Goal: Task Accomplishment & Management: Manage account settings

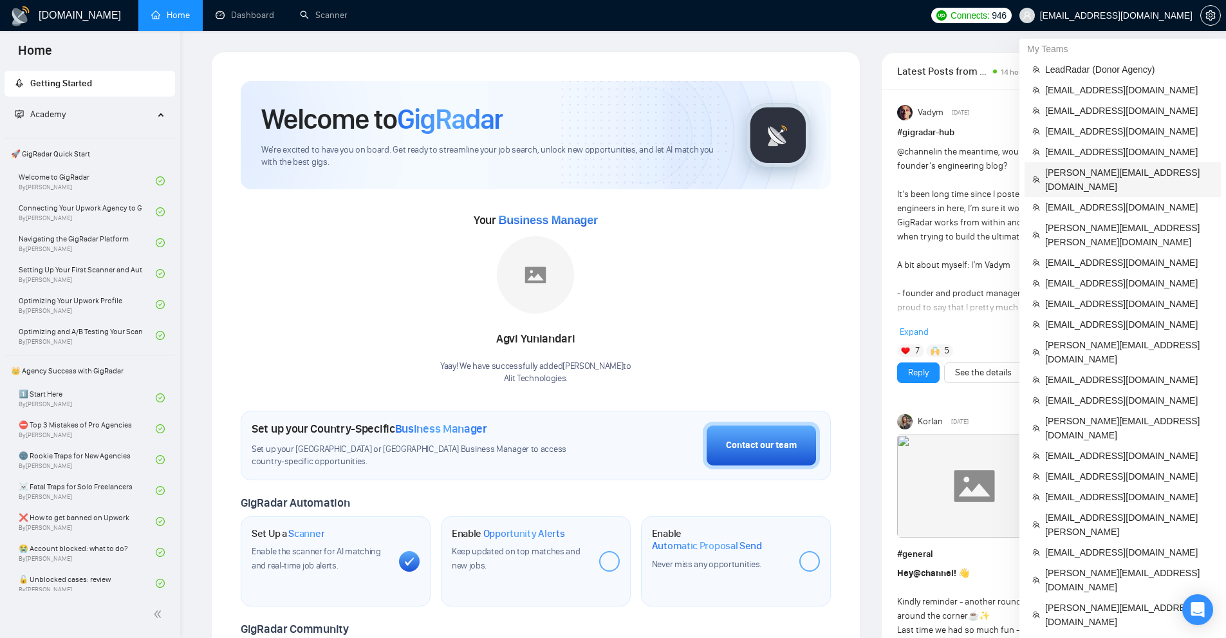
click at [1090, 168] on span "[PERSON_NAME][EMAIL_ADDRESS][DOMAIN_NAME]" at bounding box center [1129, 179] width 168 height 28
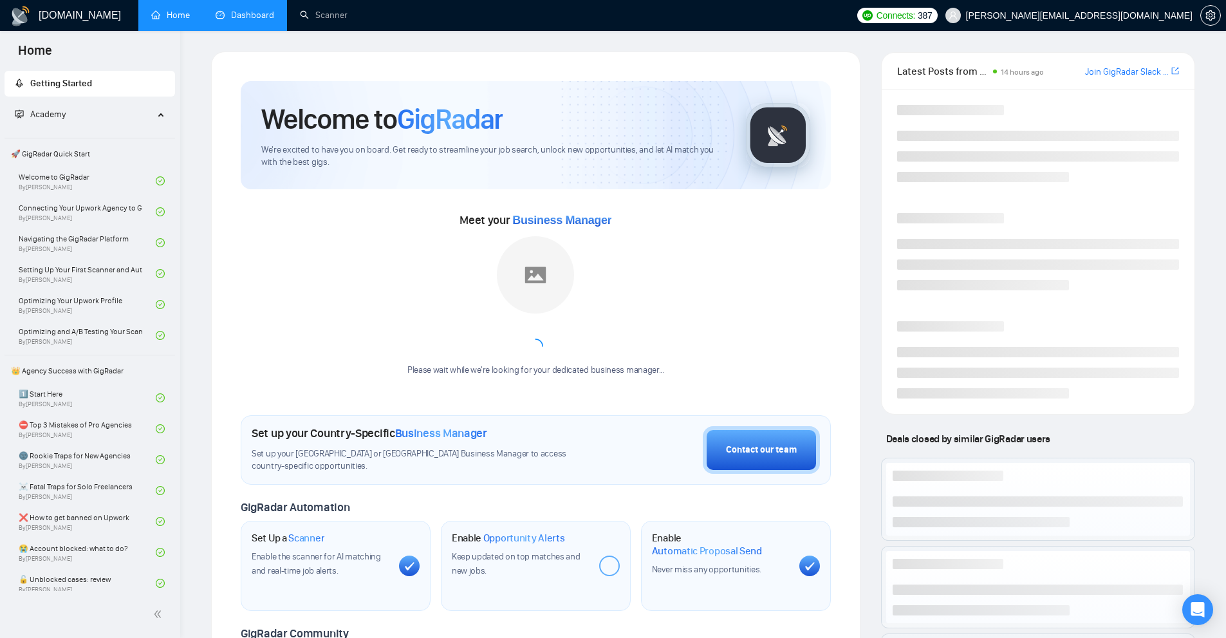
click at [261, 21] on link "Dashboard" at bounding box center [245, 15] width 59 height 11
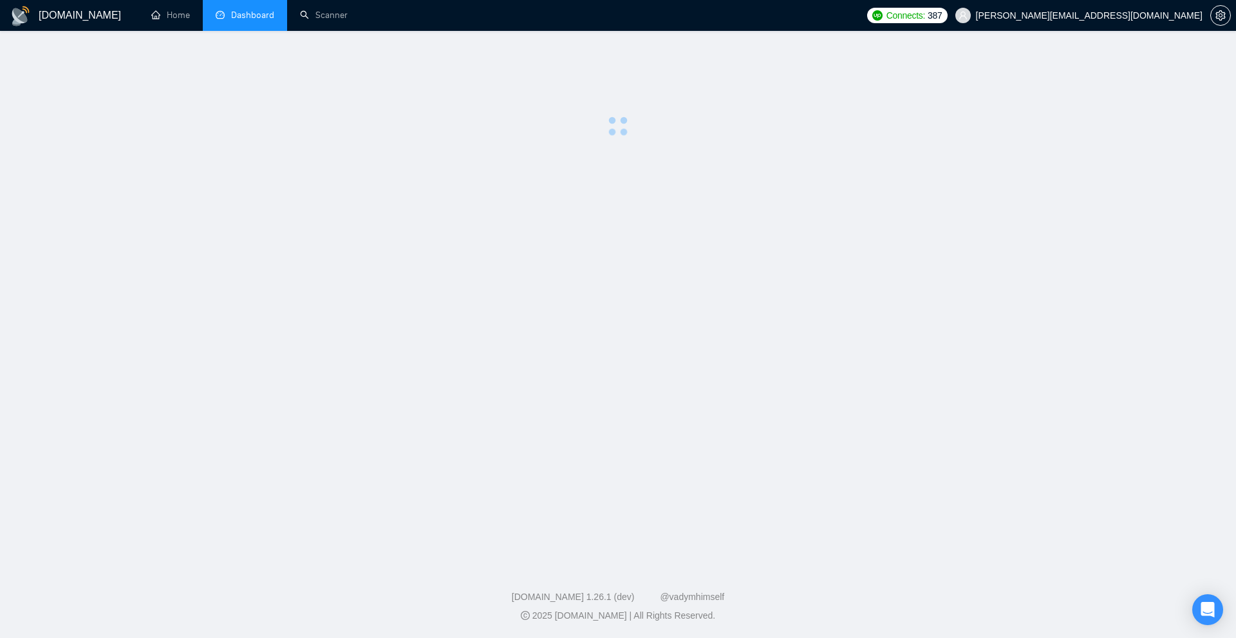
click at [262, 16] on span "Dashboard" at bounding box center [252, 15] width 43 height 11
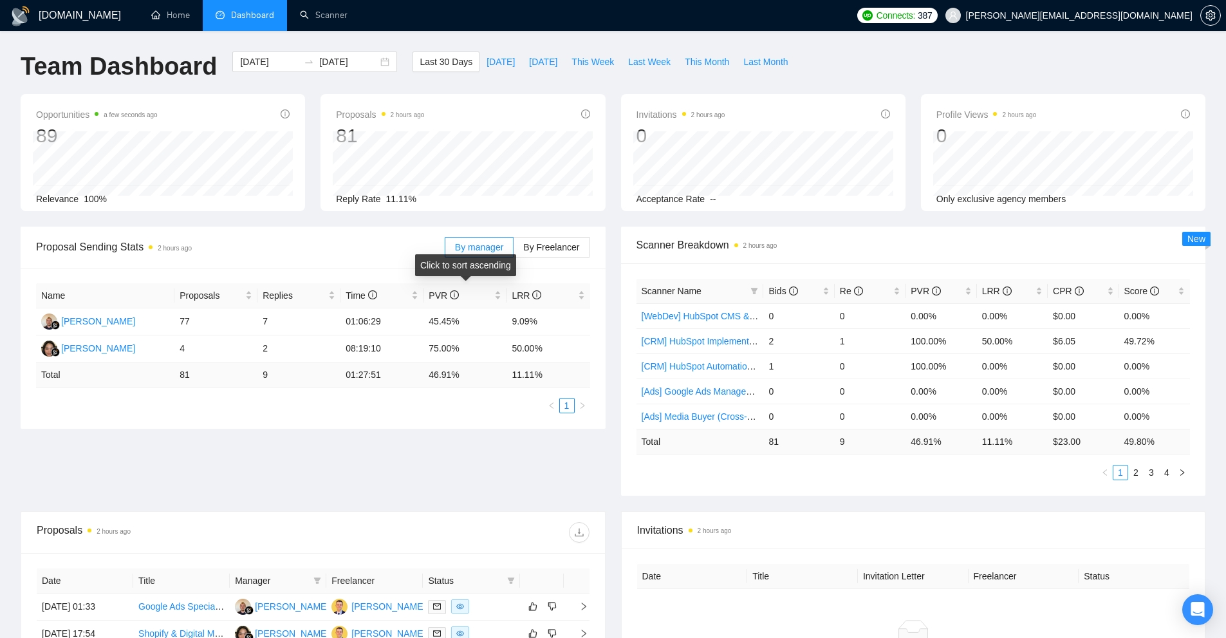
scroll to position [193, 0]
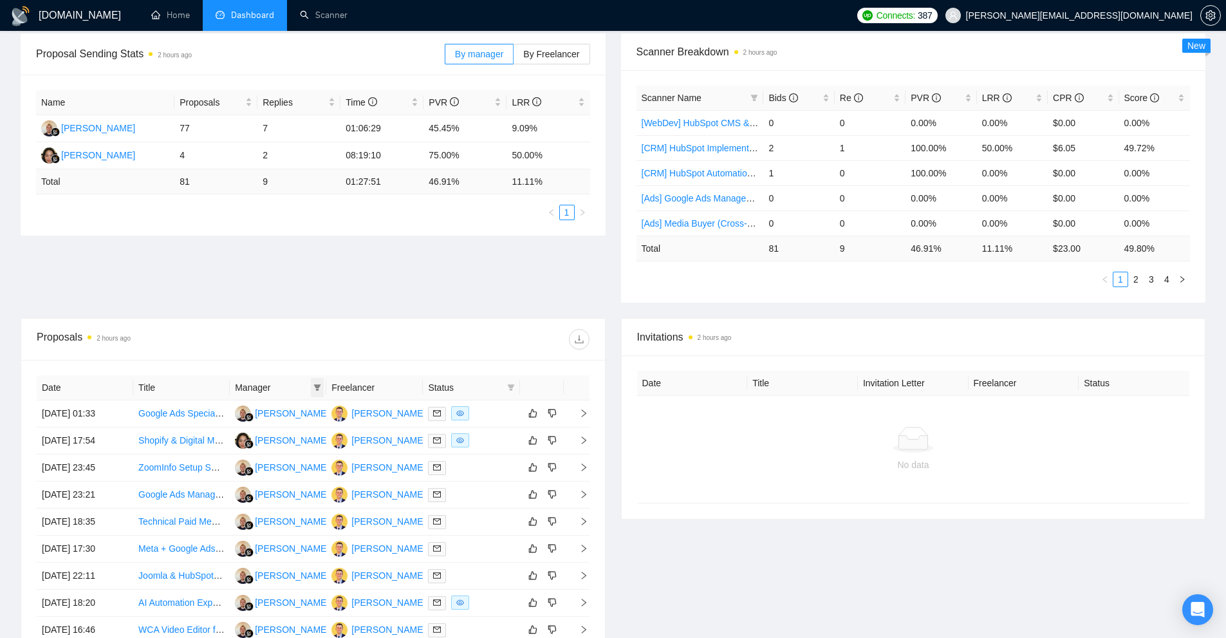
click at [317, 387] on icon "filter" at bounding box center [317, 387] width 7 height 6
click at [271, 438] on div "[PERSON_NAME]" at bounding box center [301, 432] width 74 height 14
checkbox input "true"
click at [281, 414] on span "[PERSON_NAME]" at bounding box center [301, 412] width 74 height 10
checkbox input "true"
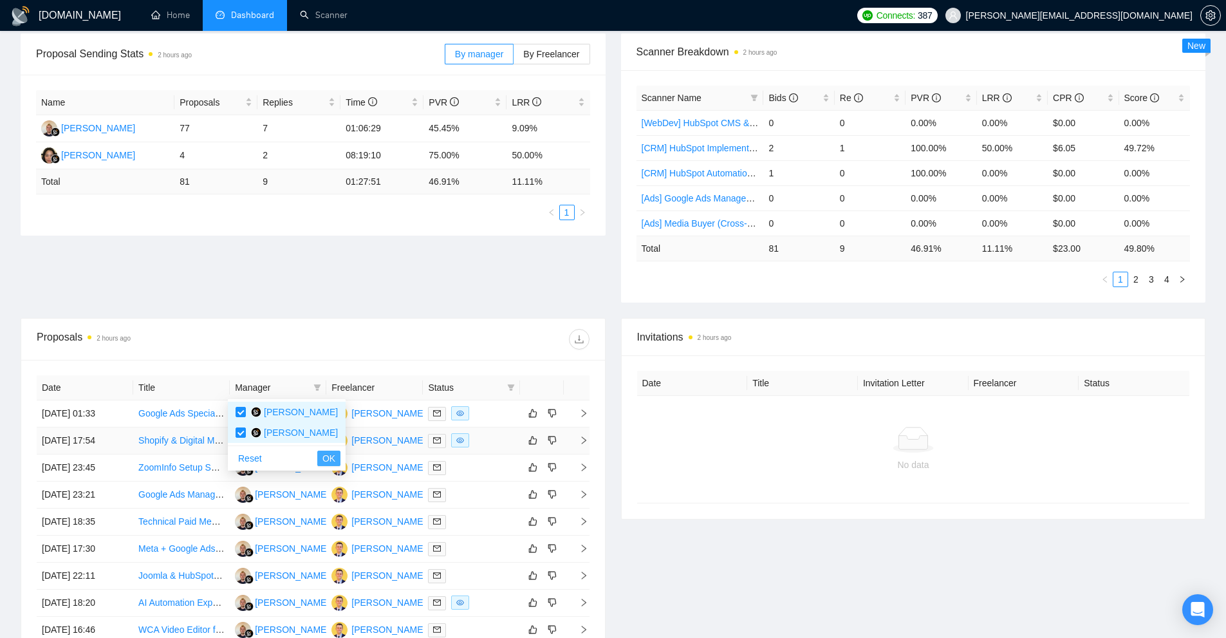
click at [317, 453] on button "OK" at bounding box center [328, 458] width 23 height 15
click at [510, 387] on icon "filter" at bounding box center [510, 387] width 7 height 6
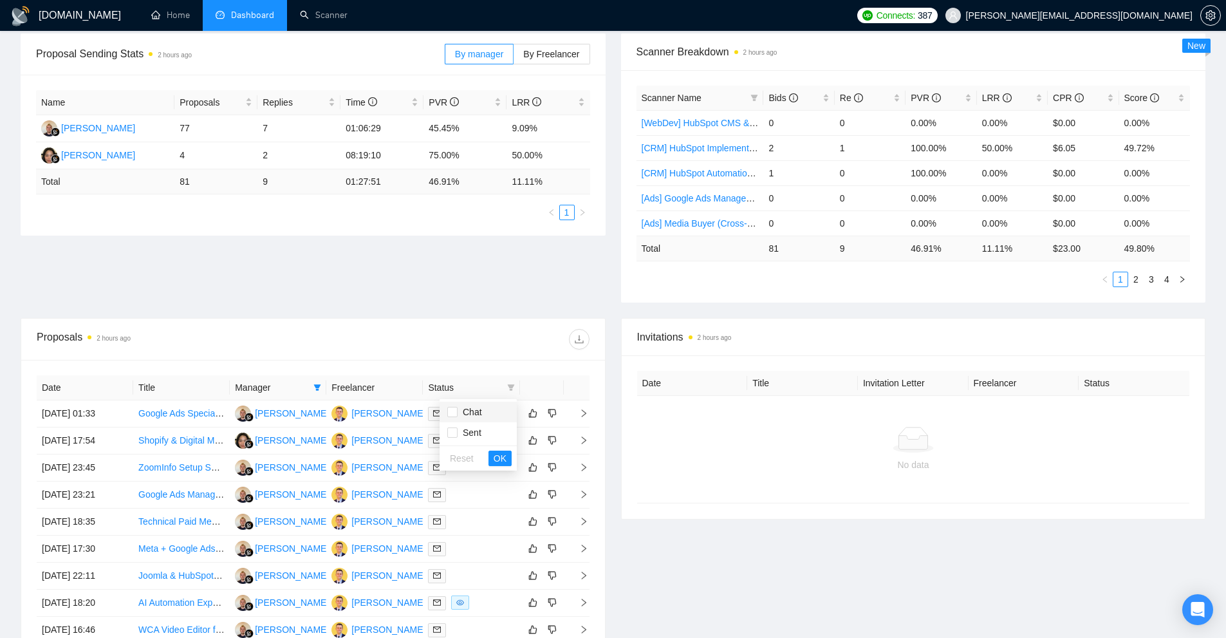
click at [485, 416] on span "Chat" at bounding box center [478, 412] width 62 height 14
checkbox input "true"
click at [495, 458] on span "OK" at bounding box center [500, 458] width 13 height 14
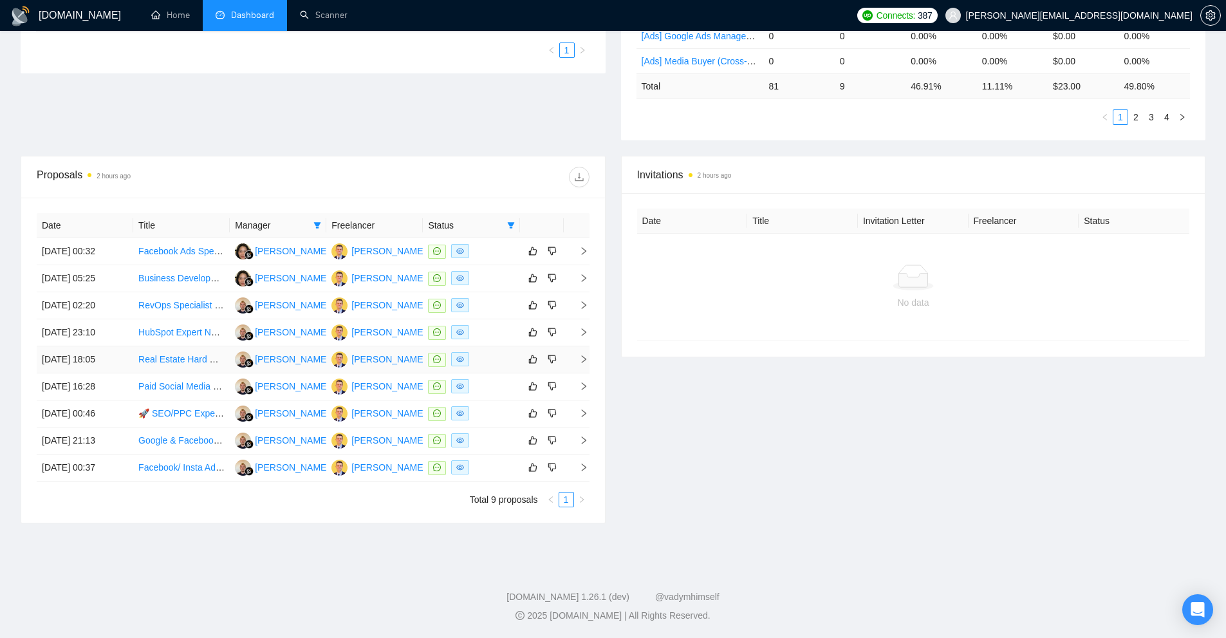
scroll to position [162, 0]
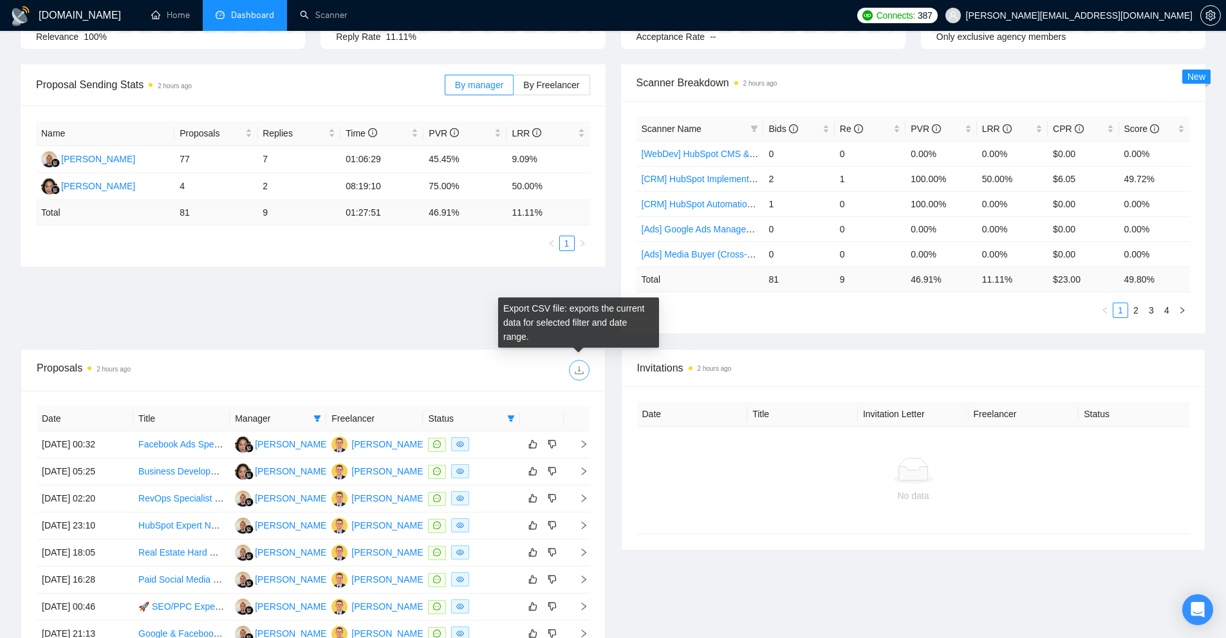
click at [586, 371] on span "download" at bounding box center [579, 370] width 19 height 10
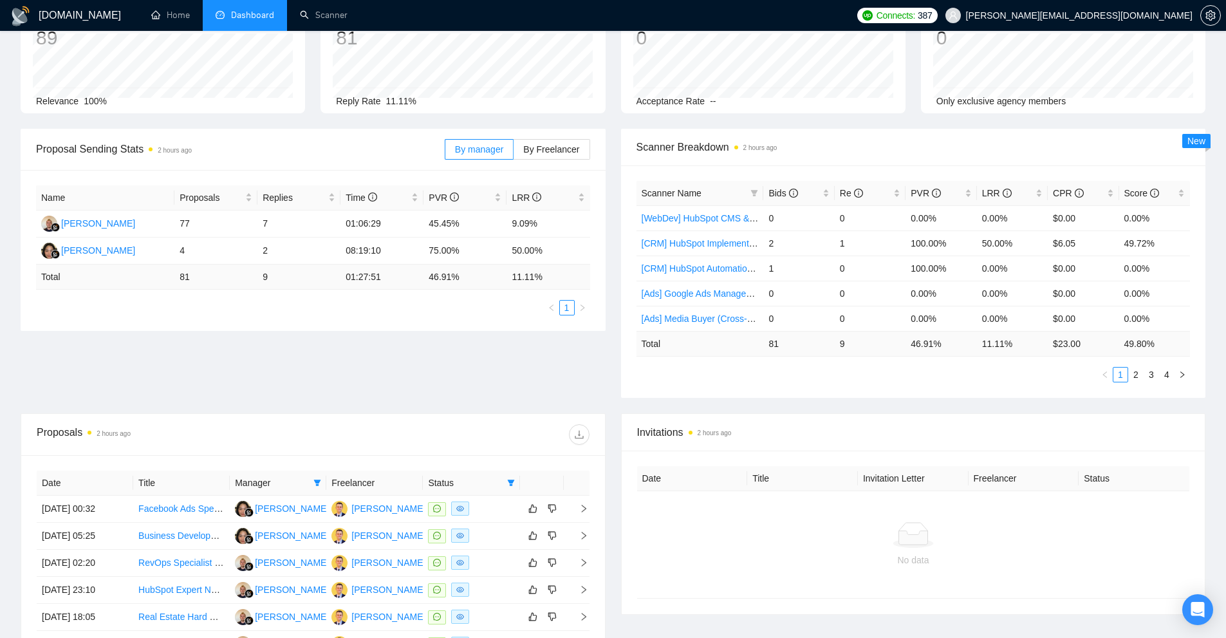
scroll to position [0, 0]
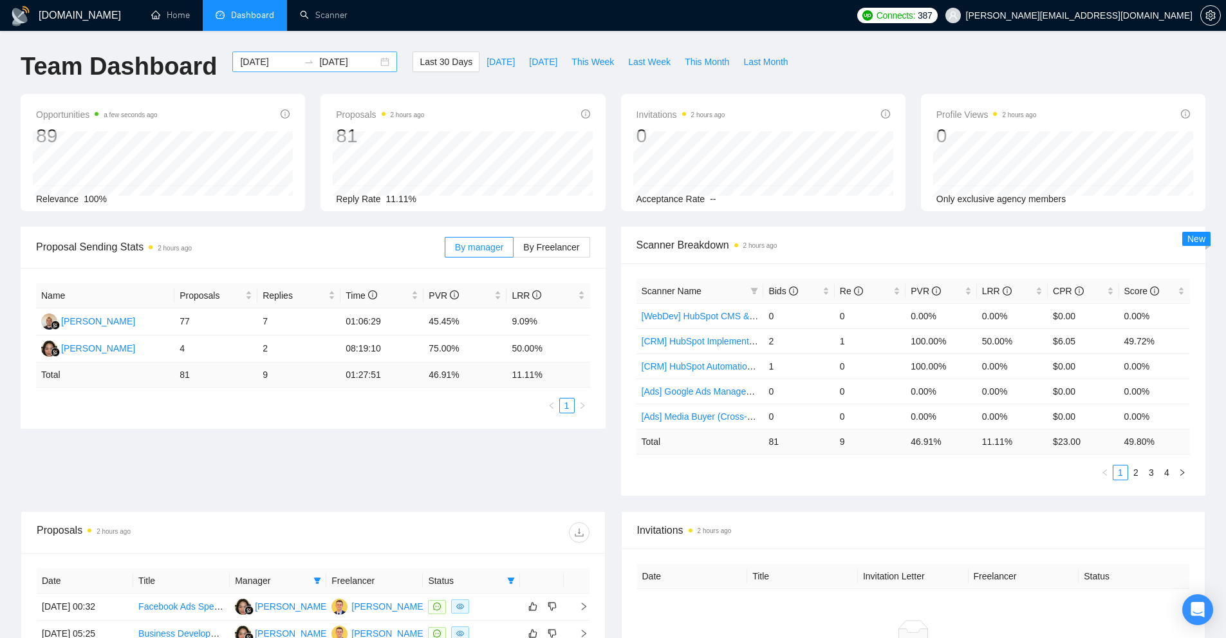
click at [328, 53] on div "[DATE] [DATE]" at bounding box center [314, 61] width 165 height 21
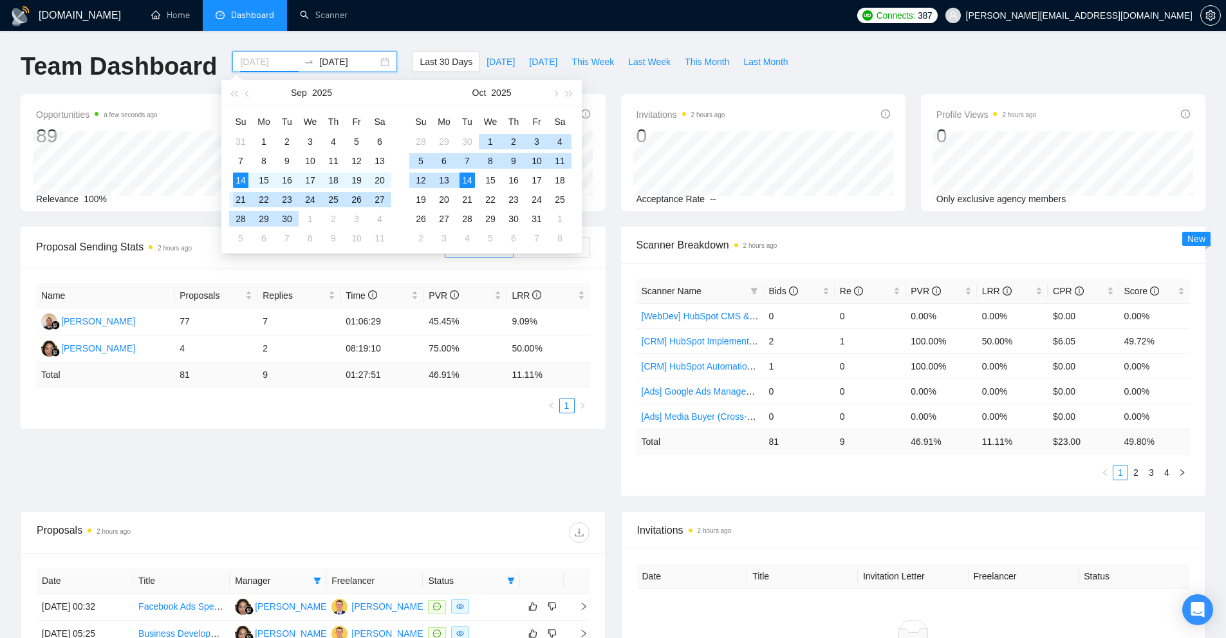
type input "[DATE]"
click at [243, 183] on div "14" at bounding box center [240, 180] width 15 height 15
click at [251, 95] on button "button" at bounding box center [248, 93] width 14 height 26
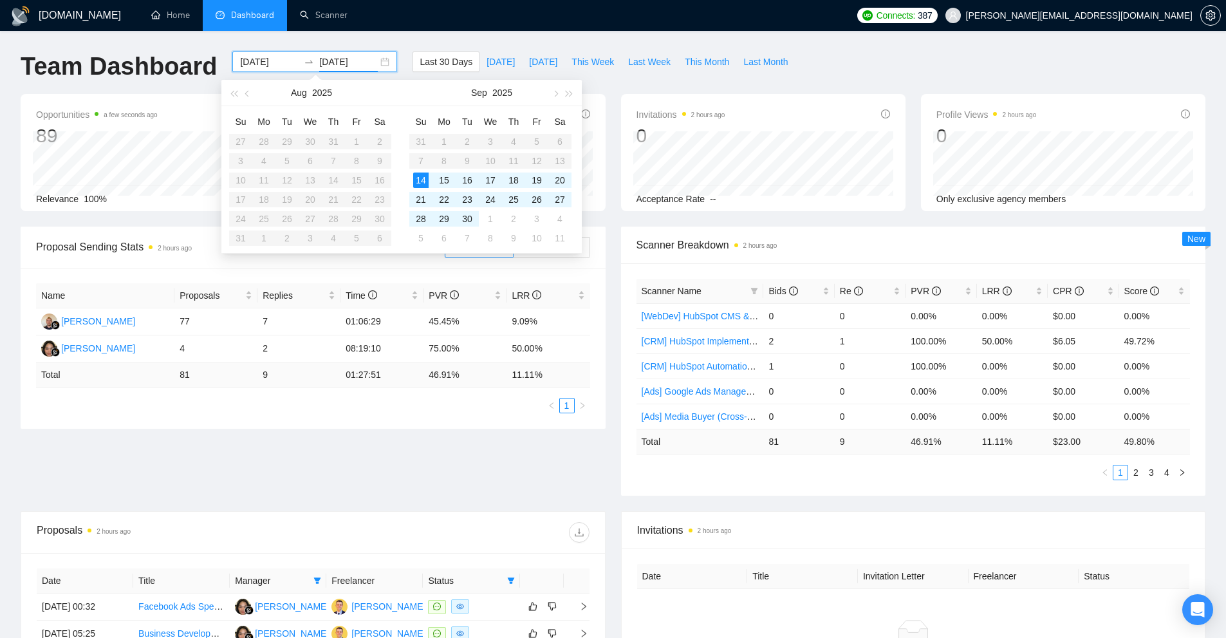
click at [326, 66] on input "[DATE]" at bounding box center [348, 62] width 59 height 14
click at [416, 174] on div "14" at bounding box center [420, 180] width 15 height 15
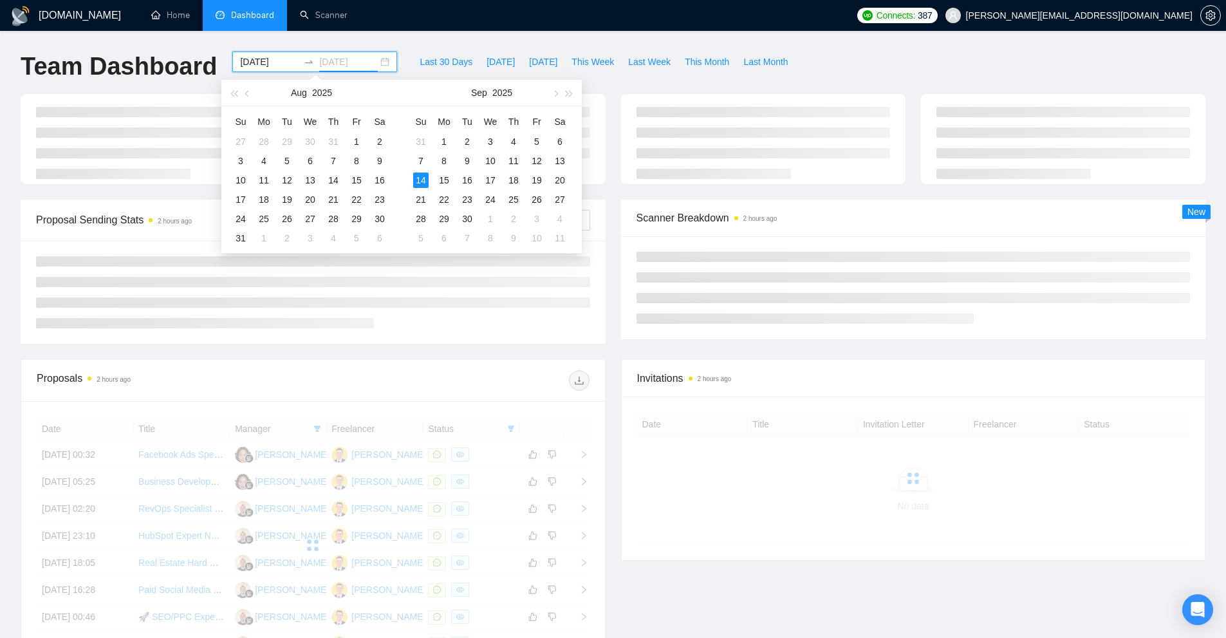
type input "[DATE]"
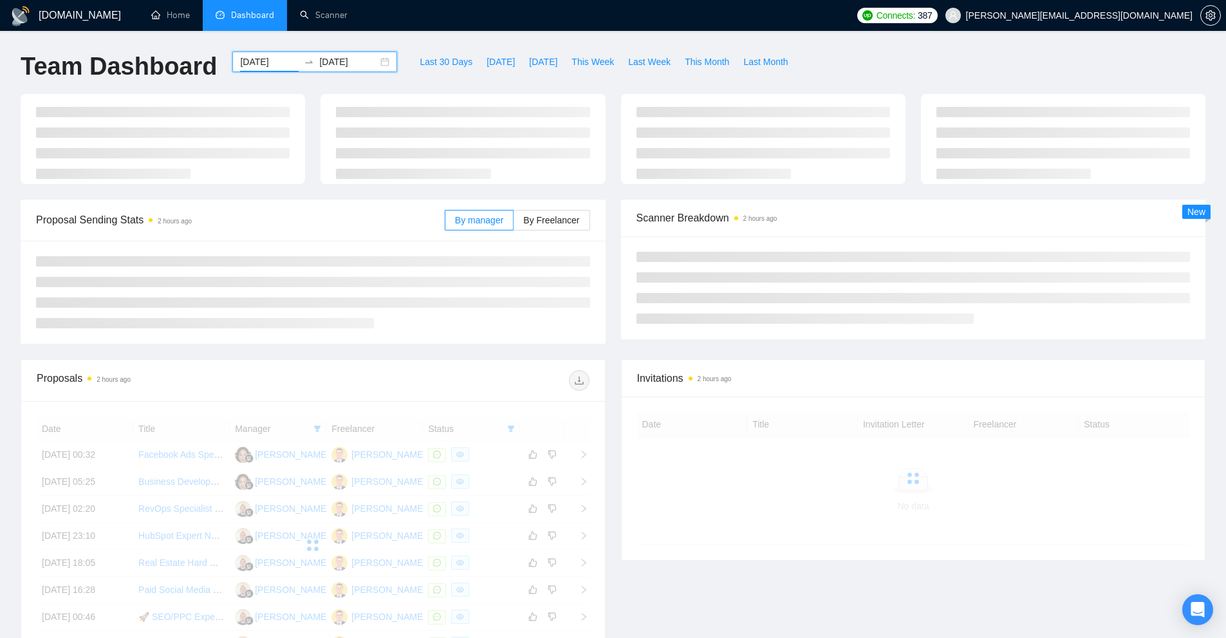
click at [275, 62] on input "[DATE]" at bounding box center [269, 62] width 59 height 14
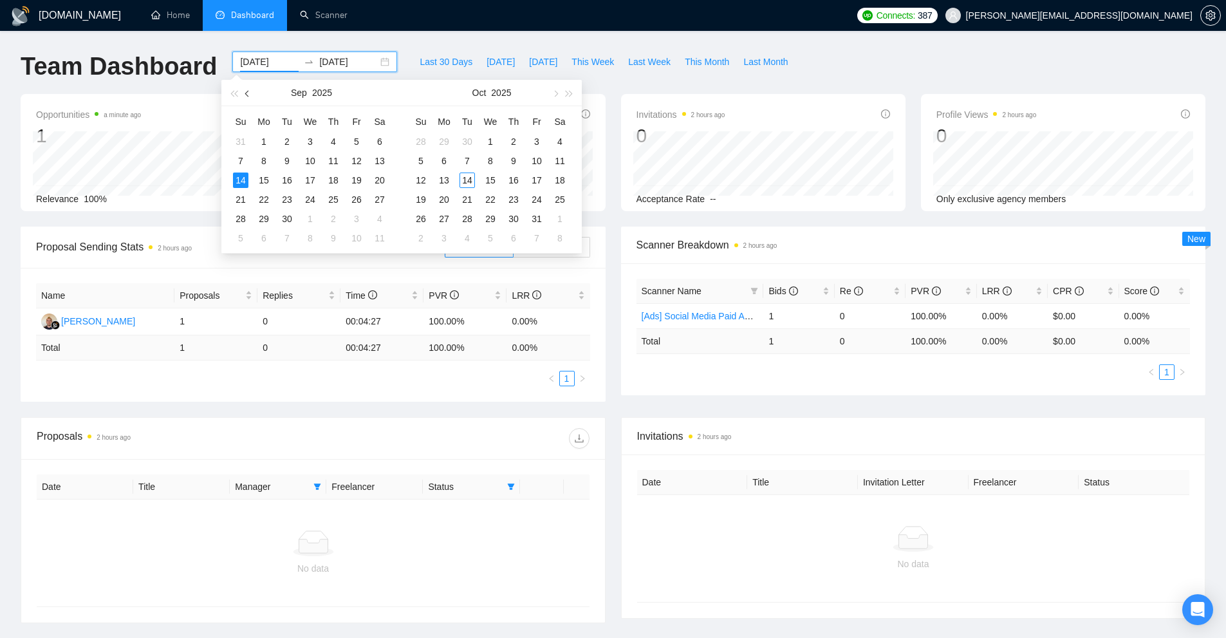
click at [250, 95] on button "button" at bounding box center [248, 93] width 14 height 26
type input "[DATE]"
click at [331, 177] on div "14" at bounding box center [333, 180] width 15 height 15
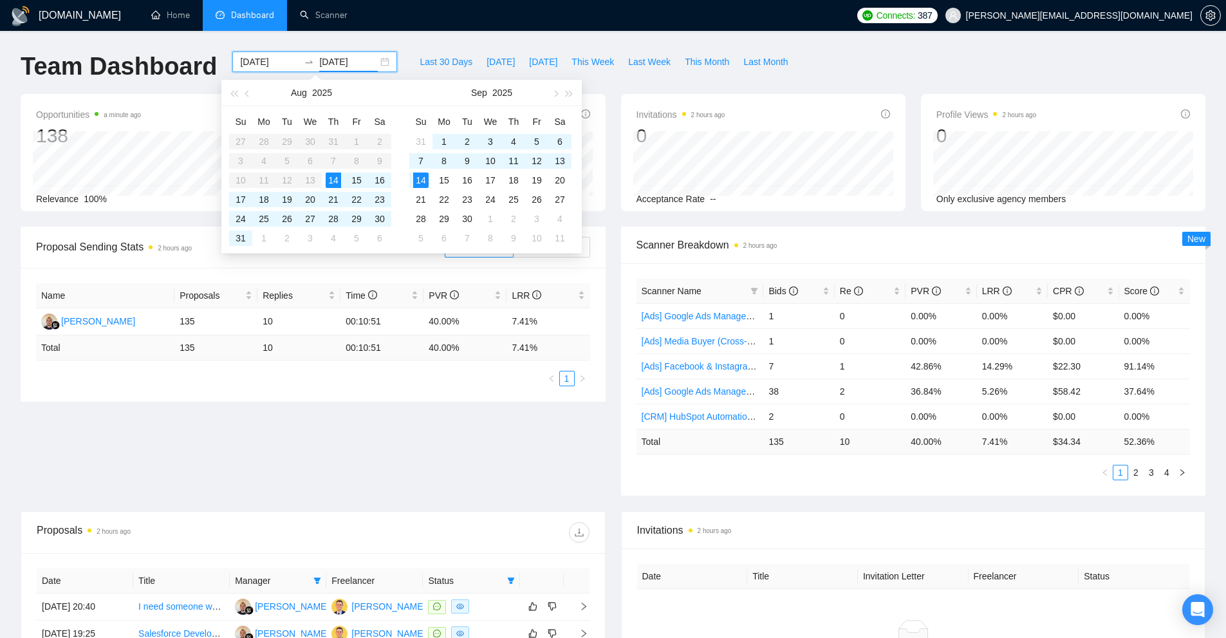
scroll to position [257, 0]
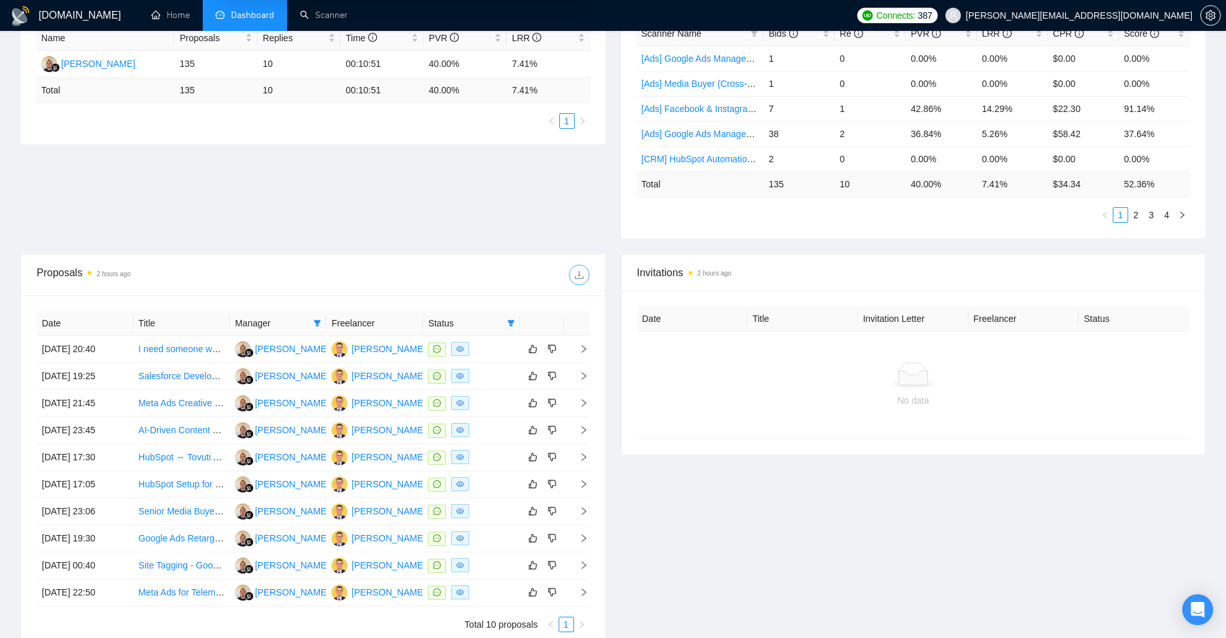
click at [581, 276] on icon "download" at bounding box center [579, 275] width 10 height 10
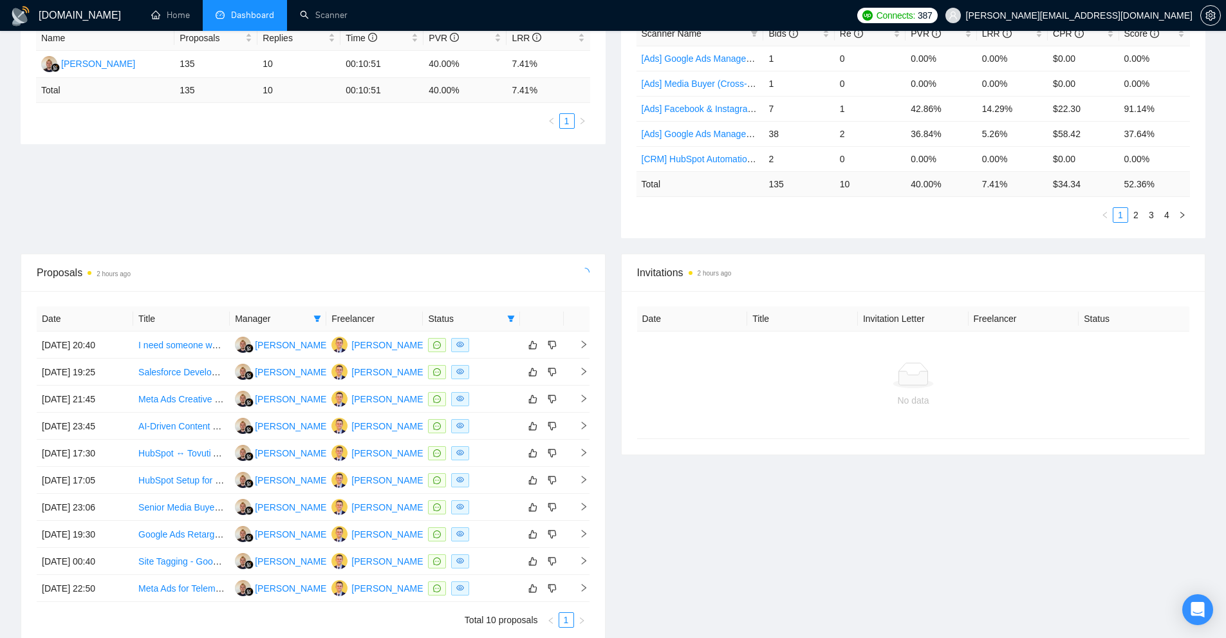
scroll to position [0, 0]
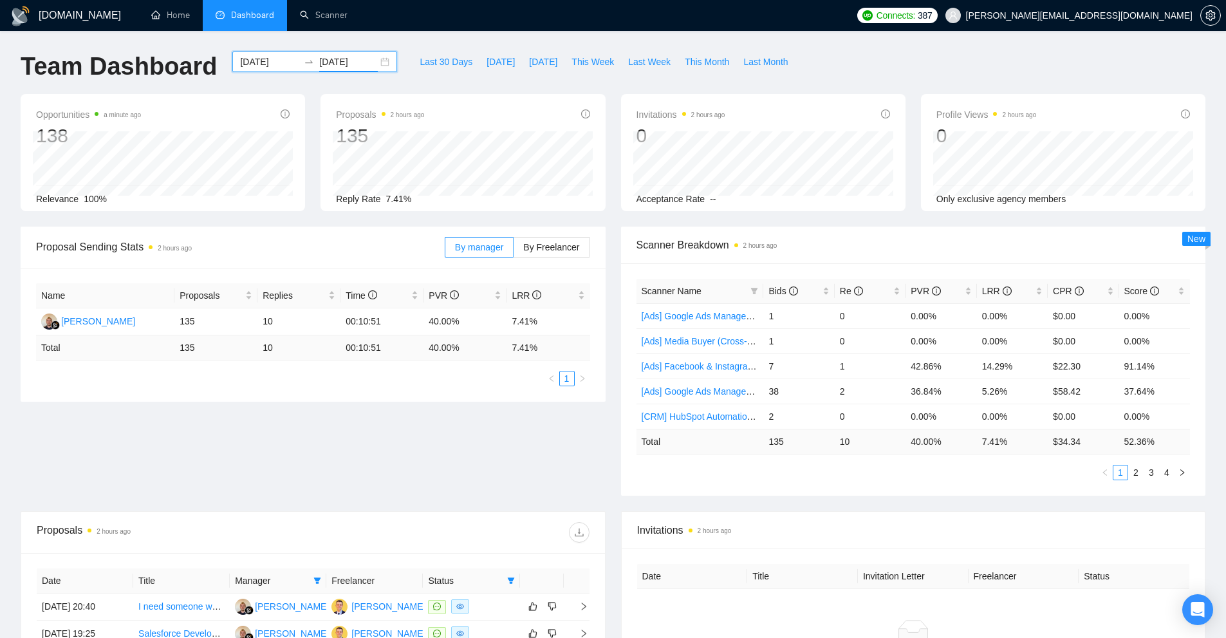
click at [319, 62] on input "[DATE]" at bounding box center [348, 62] width 59 height 14
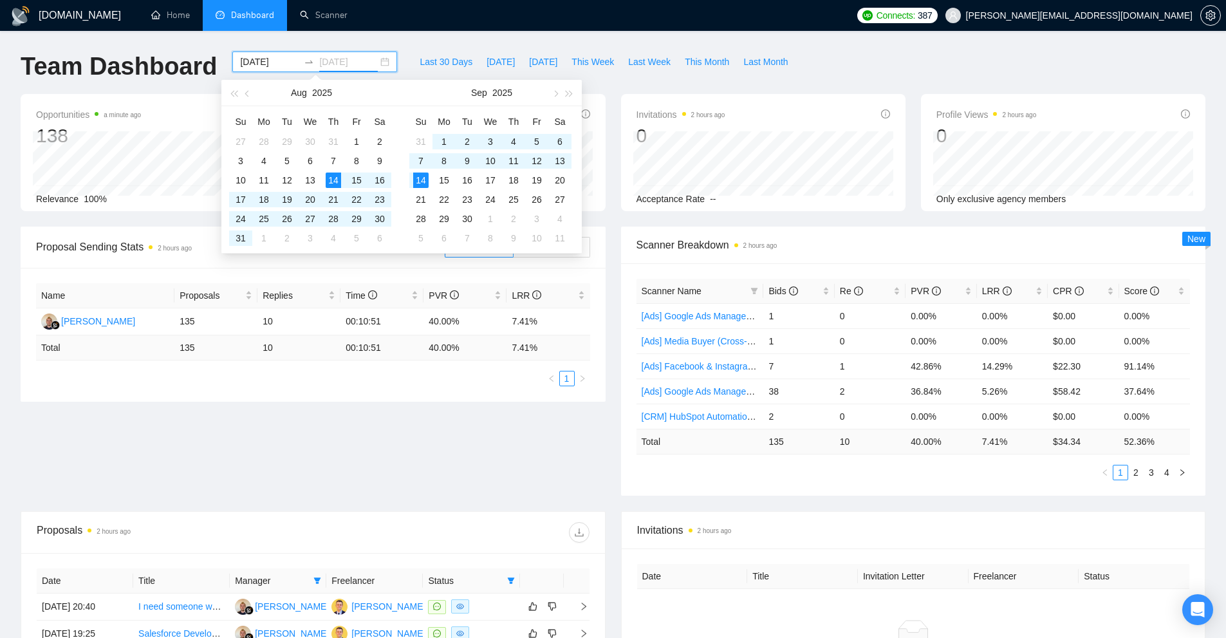
type input "[DATE]"
click at [334, 182] on div "14" at bounding box center [333, 180] width 15 height 15
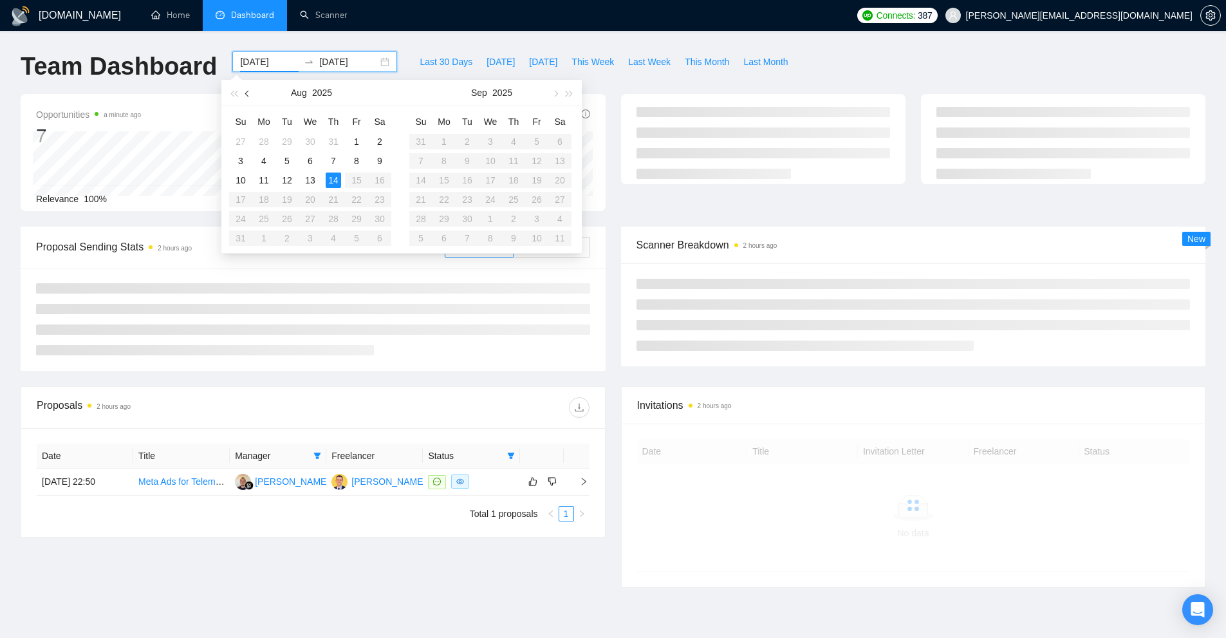
click at [249, 95] on span "button" at bounding box center [248, 93] width 6 height 6
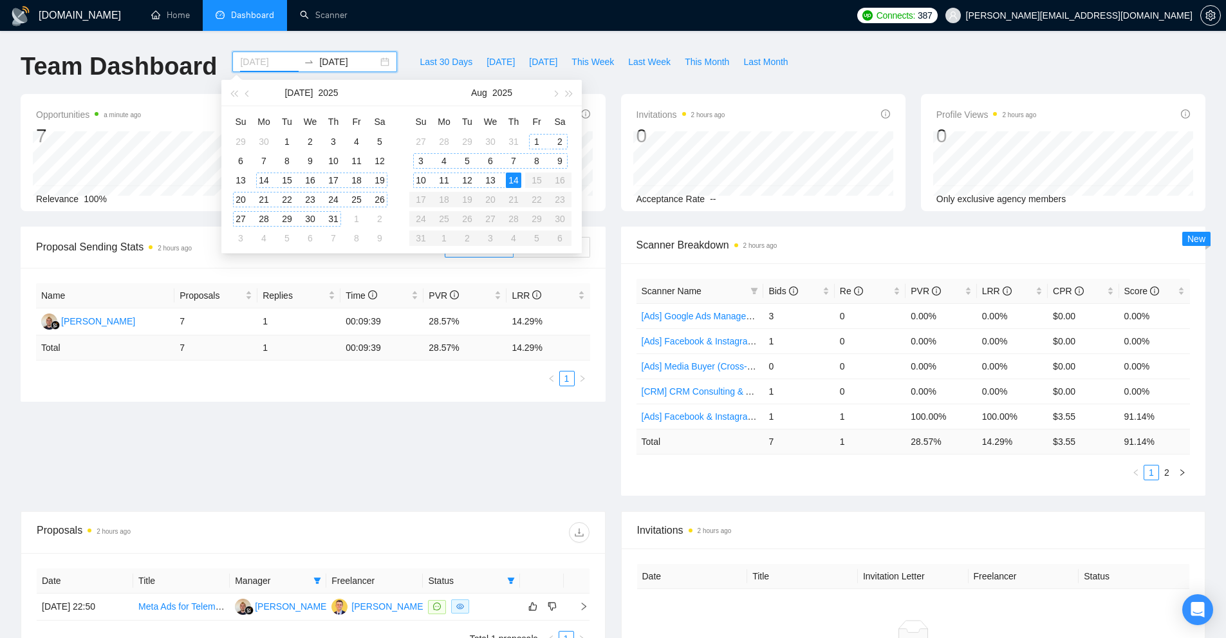
click at [272, 186] on td "14" at bounding box center [263, 180] width 23 height 19
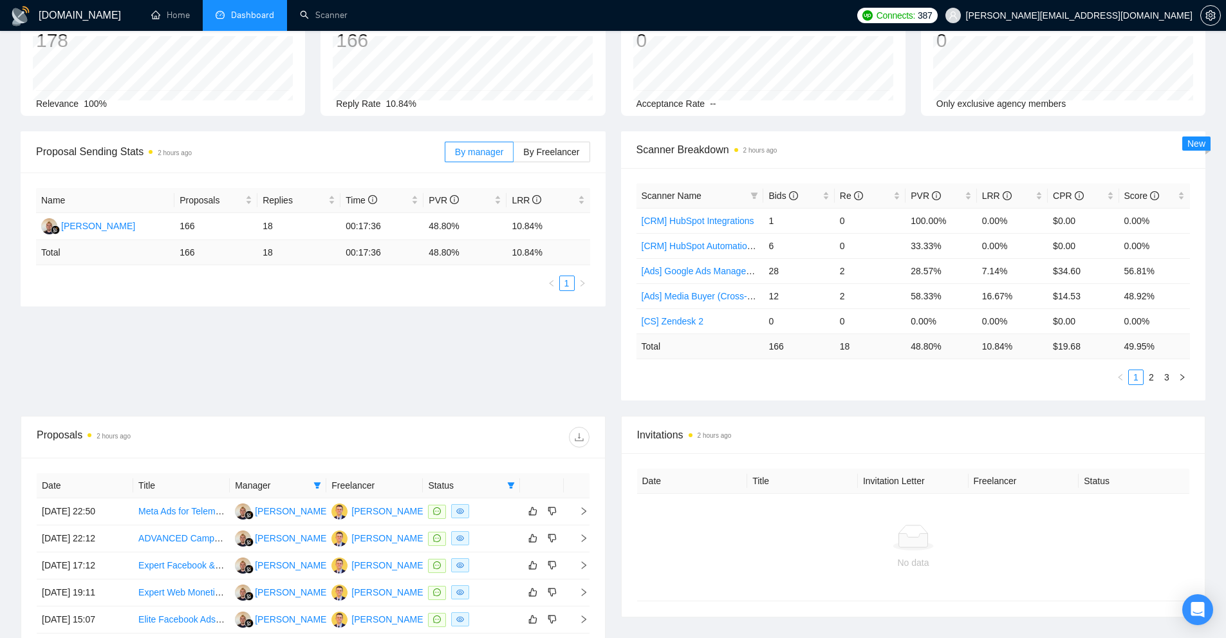
scroll to position [160, 0]
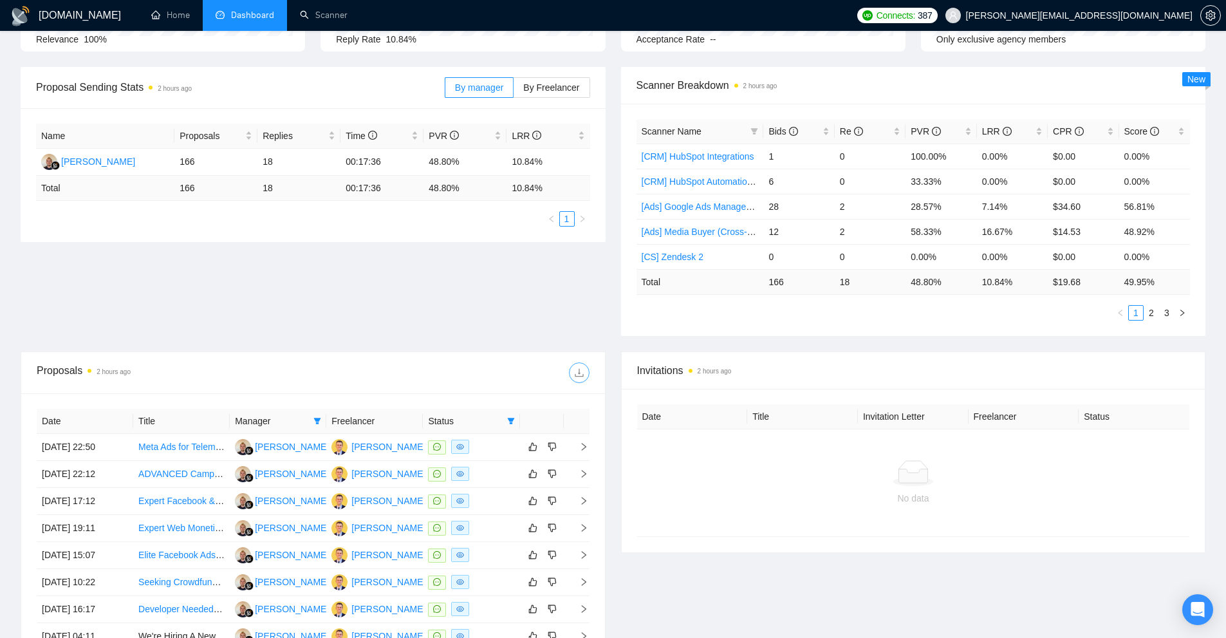
click at [575, 379] on button "button" at bounding box center [579, 372] width 21 height 21
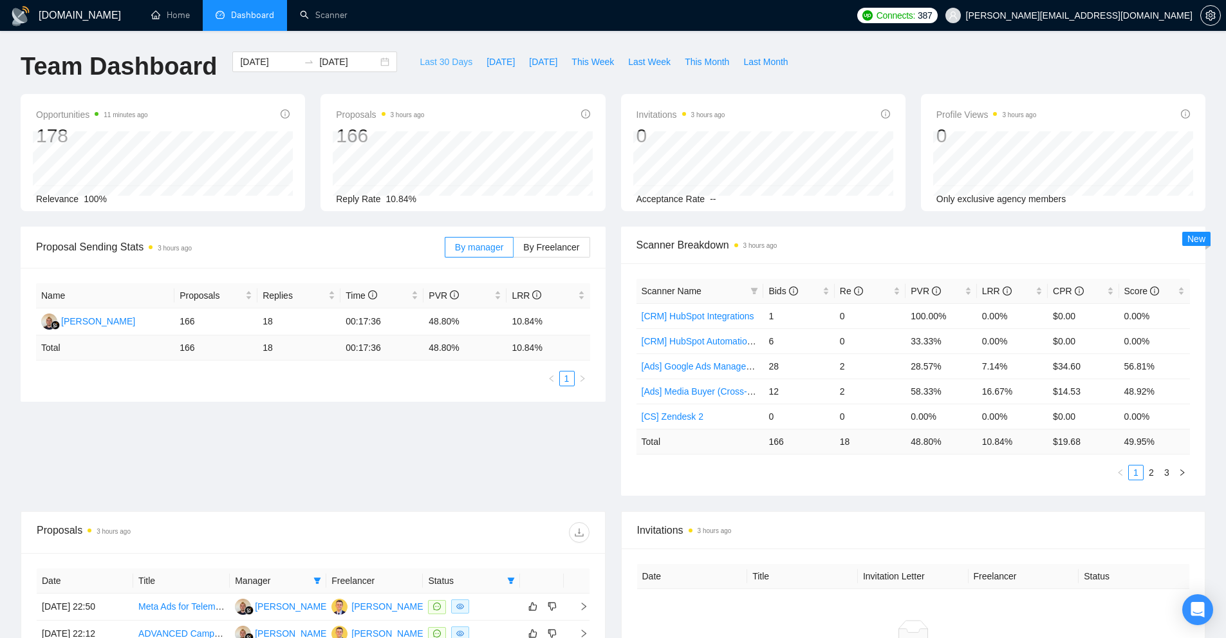
click at [428, 55] on span "Last 30 Days" at bounding box center [446, 62] width 53 height 14
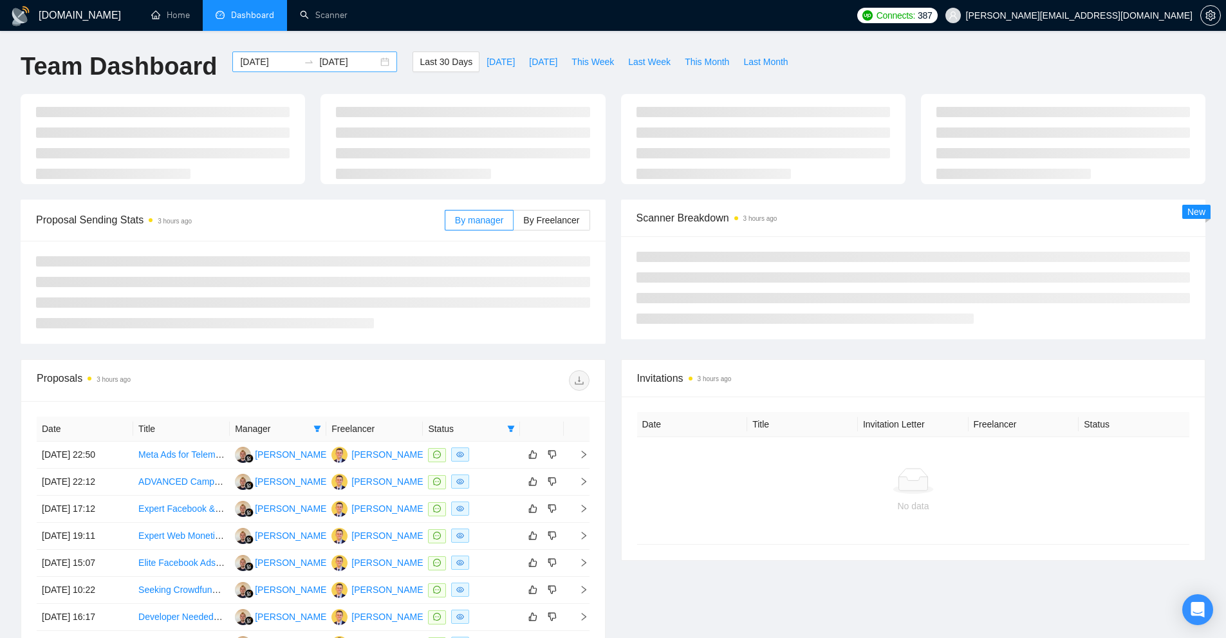
type input "[DATE]"
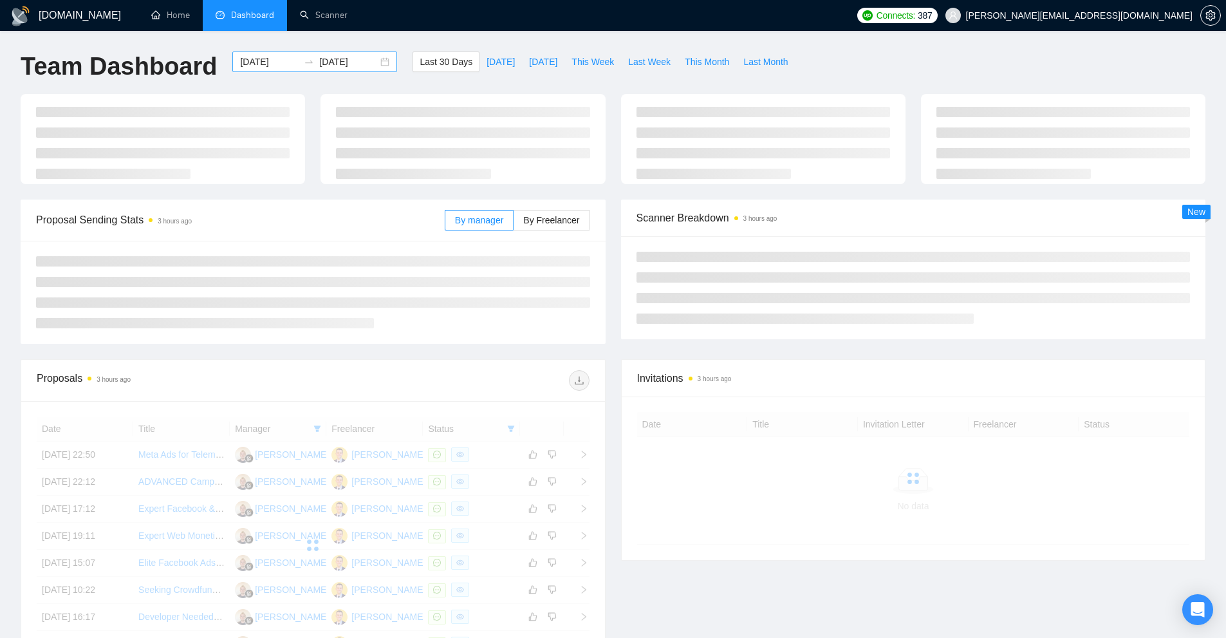
click at [278, 63] on input "[DATE]" at bounding box center [269, 62] width 59 height 14
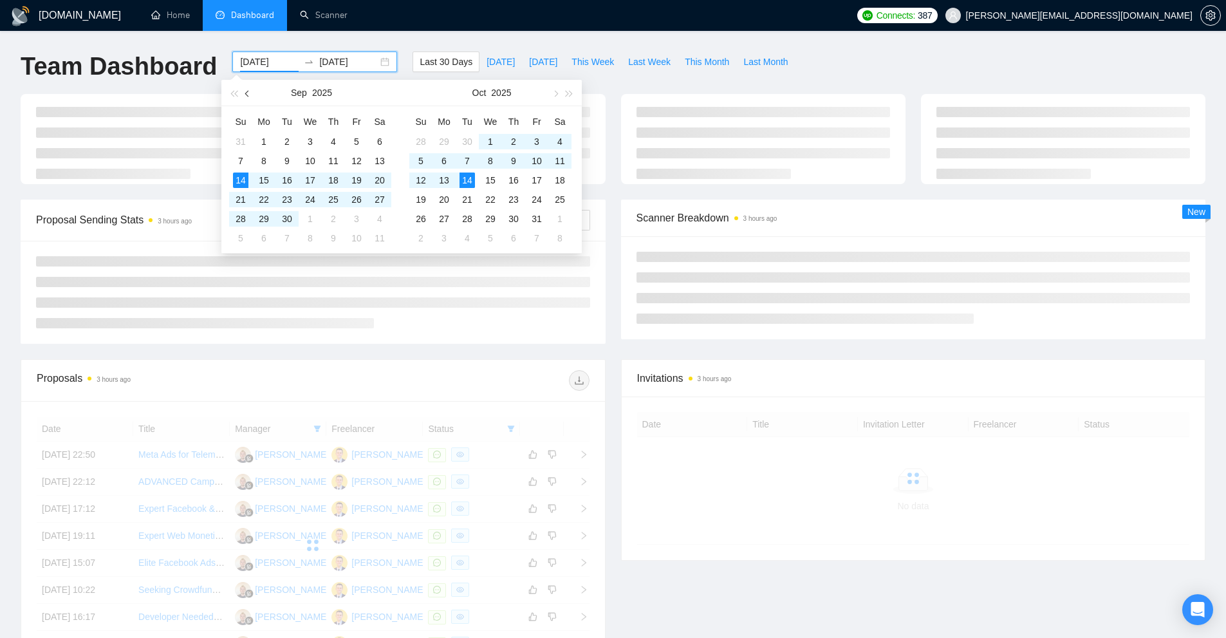
click at [244, 98] on button "button" at bounding box center [248, 93] width 14 height 26
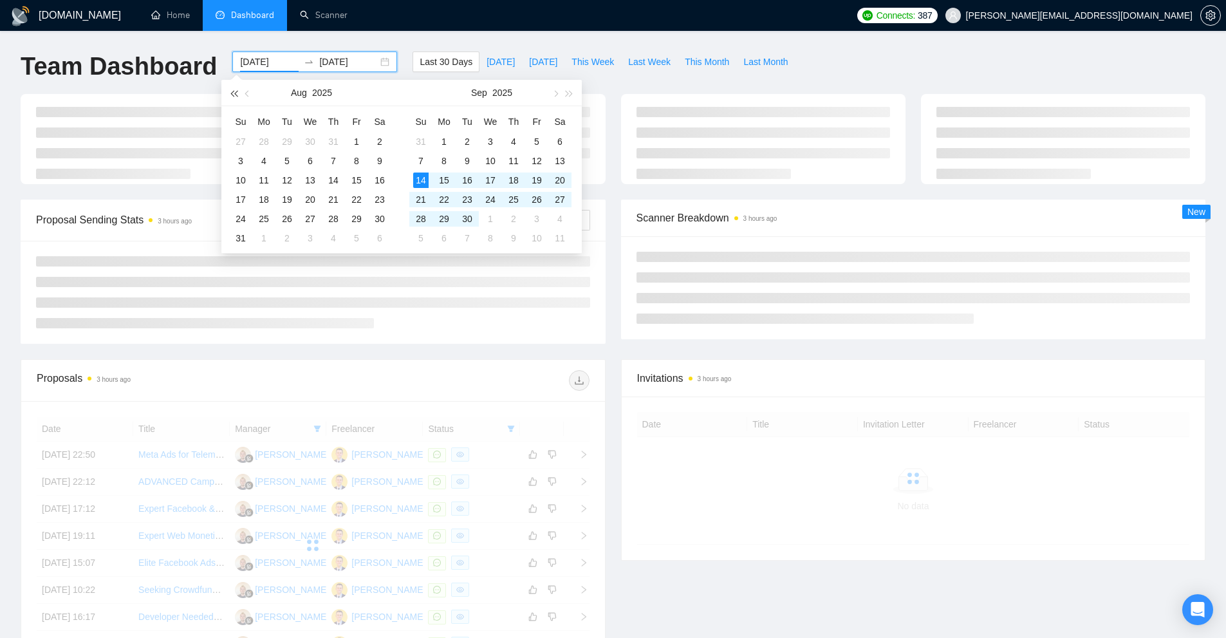
click at [236, 97] on button "button" at bounding box center [234, 93] width 14 height 26
type input "[DATE]"
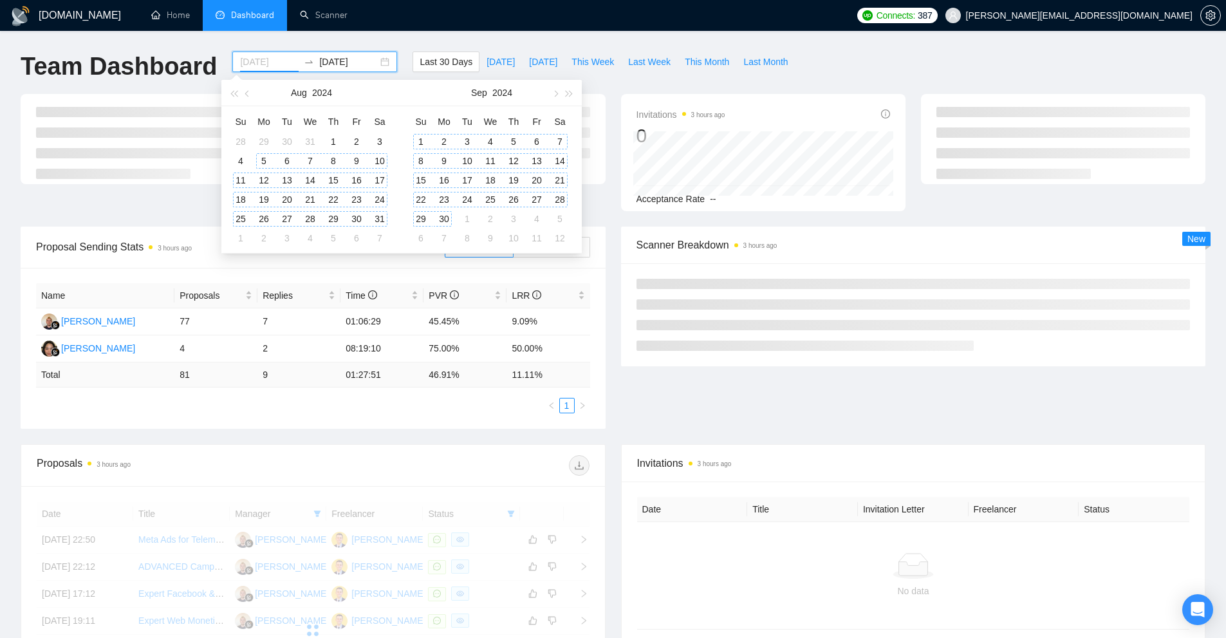
click at [260, 151] on td "5" at bounding box center [263, 160] width 23 height 19
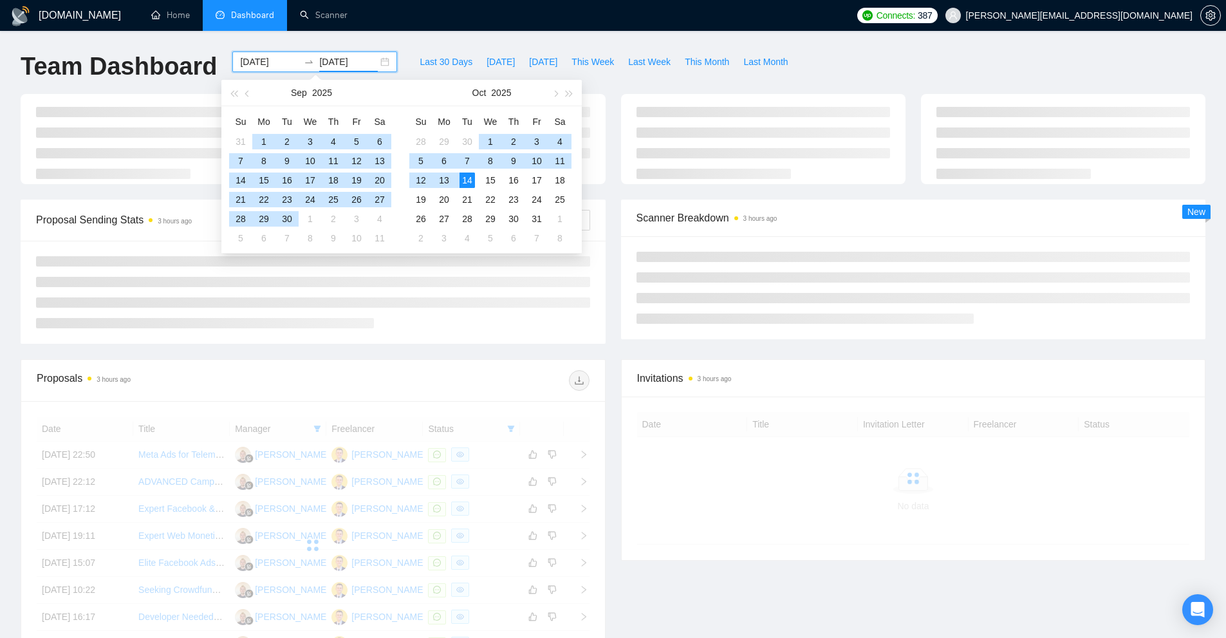
type input "[DATE]"
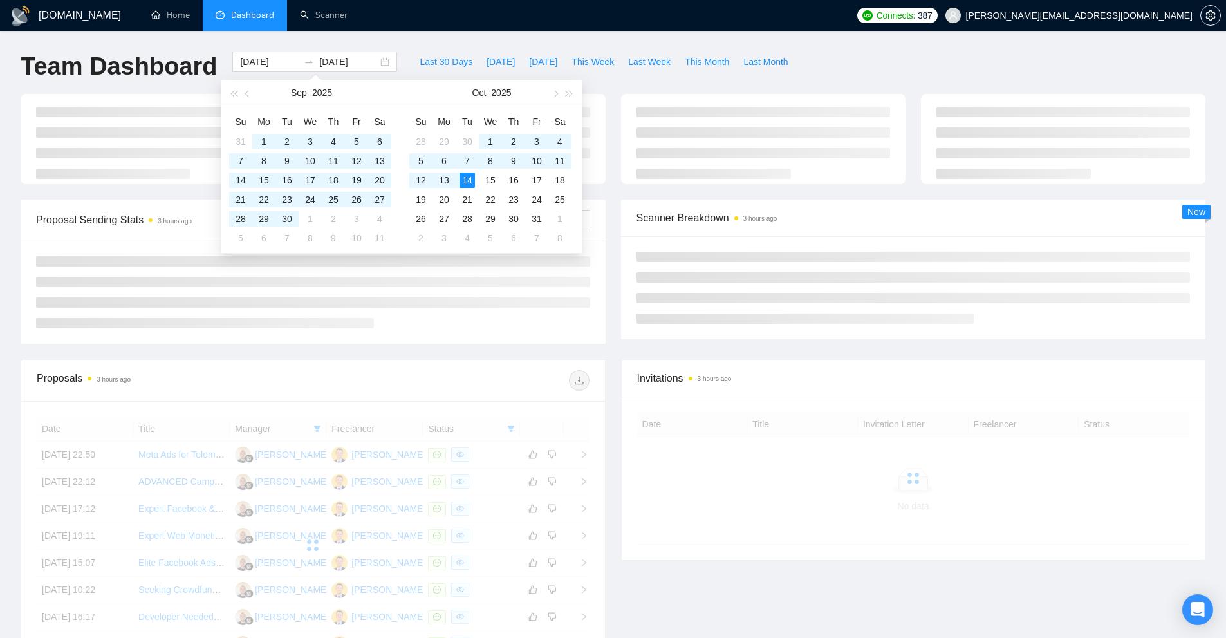
click at [803, 41] on div "[DOMAIN_NAME] Home Dashboard Scanner Connects: 387 [PERSON_NAME][EMAIL_ADDRESS]…" at bounding box center [613, 434] width 1226 height 868
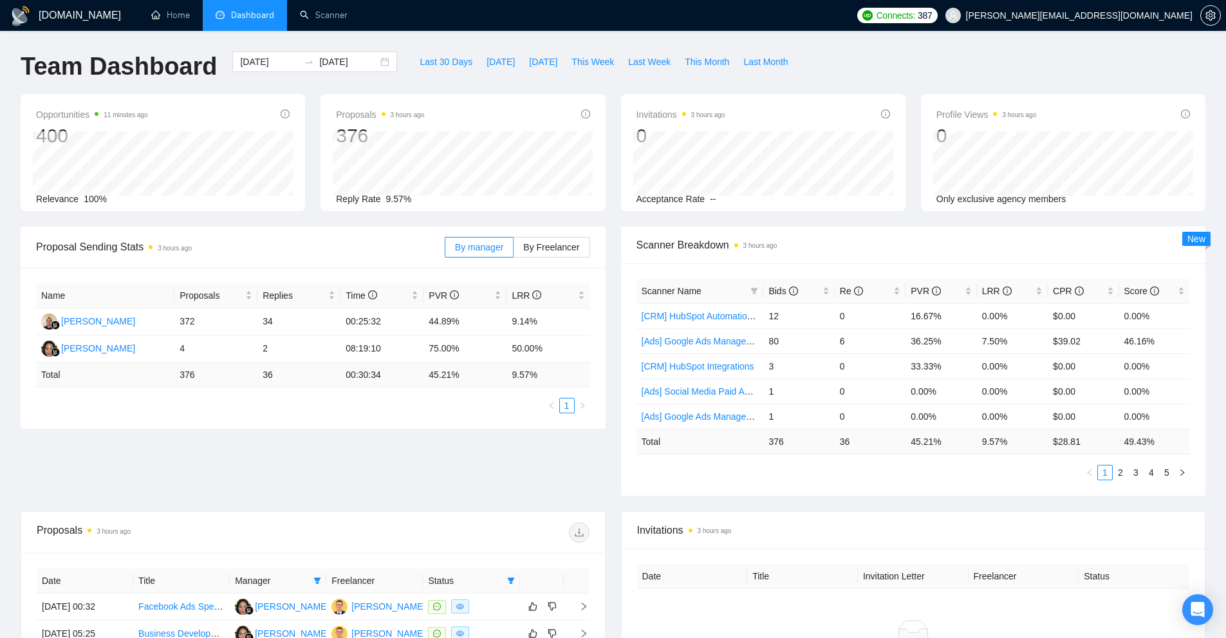
scroll to position [129, 0]
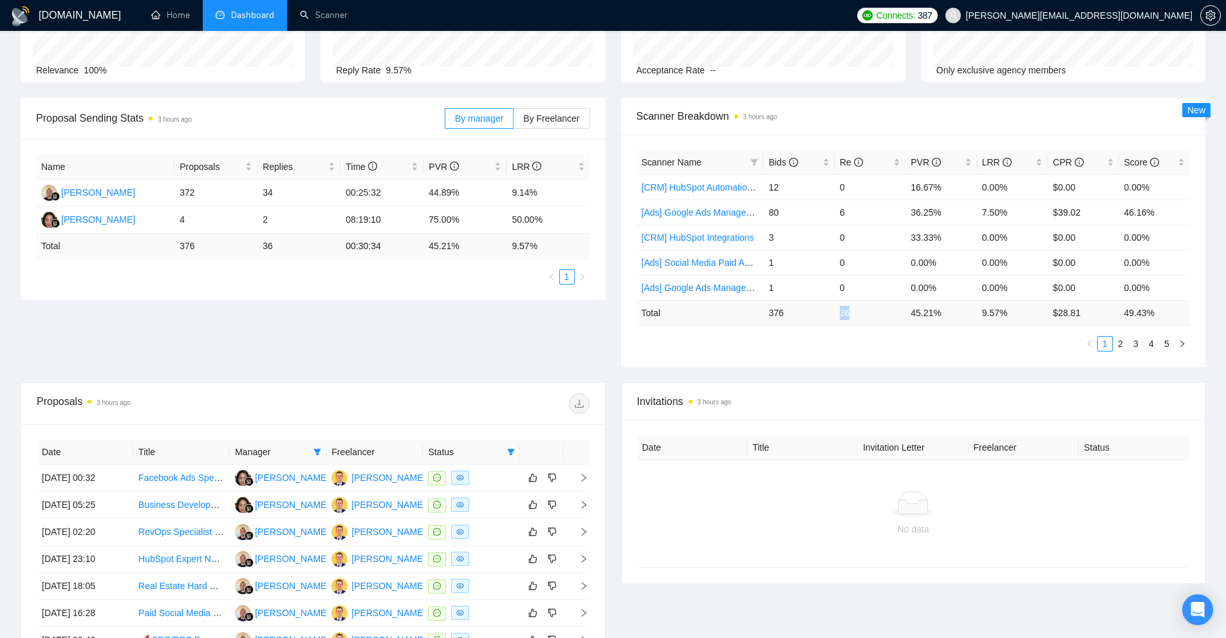
drag, startPoint x: 850, startPoint y: 316, endPoint x: 836, endPoint y: 318, distance: 13.7
click at [836, 318] on td "36" at bounding box center [870, 312] width 71 height 25
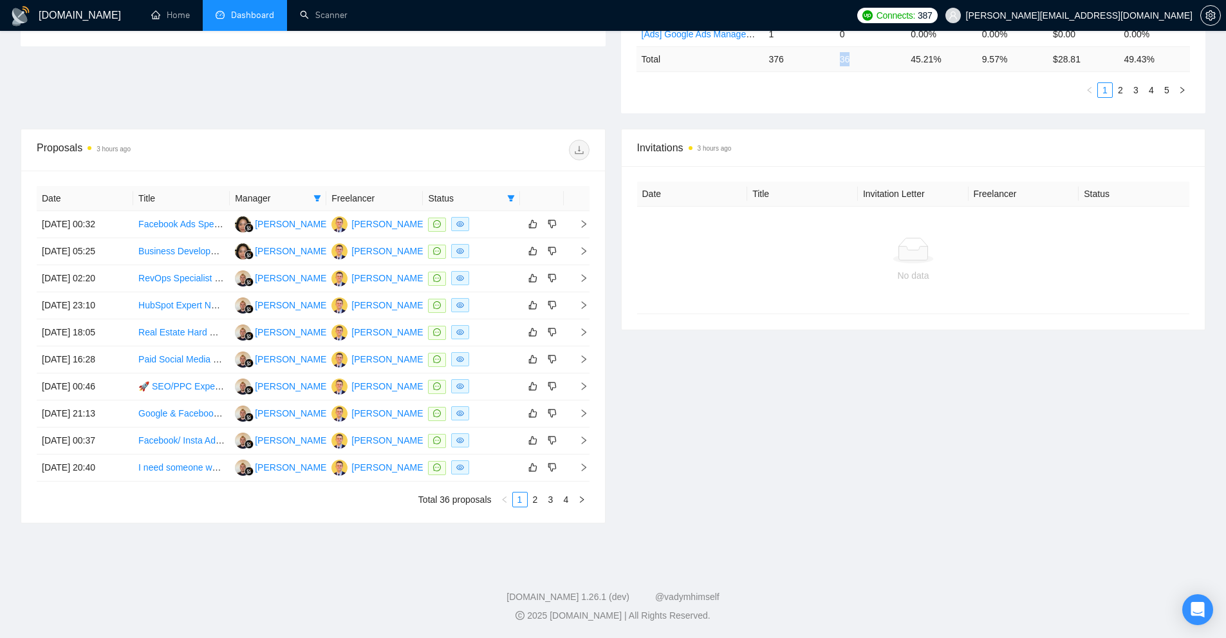
scroll to position [0, 0]
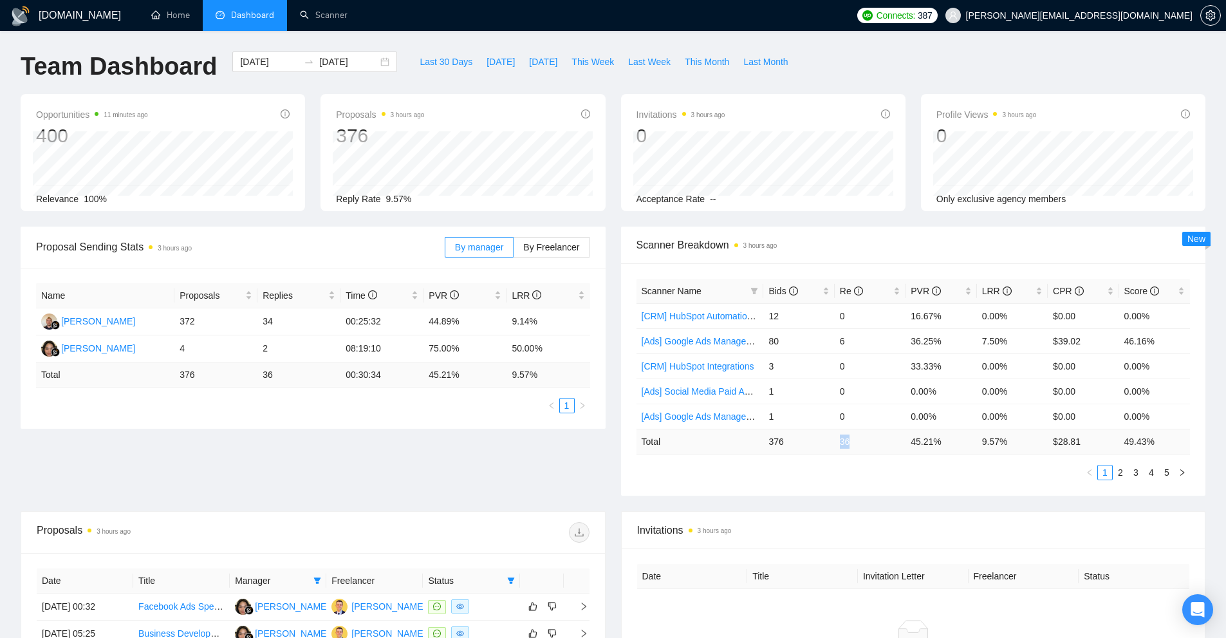
click at [837, 446] on td "36" at bounding box center [870, 441] width 71 height 25
click at [844, 442] on td "36" at bounding box center [870, 441] width 71 height 25
copy td "36"
drag, startPoint x: 523, startPoint y: 328, endPoint x: 415, endPoint y: 321, distance: 108.4
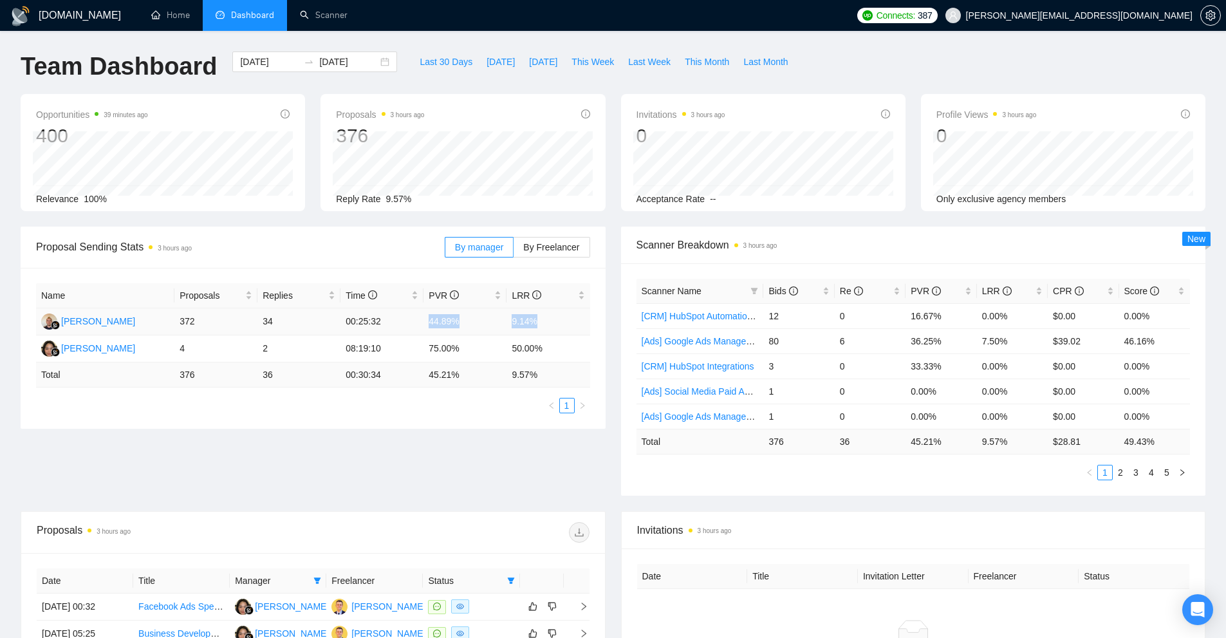
click at [415, 321] on tr "[PERSON_NAME] 372 34 00:25:32 44.89% 9.14%" at bounding box center [313, 321] width 554 height 27
drag, startPoint x: 501, startPoint y: 352, endPoint x: 567, endPoint y: 353, distance: 66.3
click at [567, 353] on tr "[PERSON_NAME] 4 2 08:19:10 75.00% 50.00%" at bounding box center [313, 348] width 554 height 27
drag, startPoint x: 548, startPoint y: 374, endPoint x: 398, endPoint y: 383, distance: 150.2
click at [398, 383] on tr "Total 376 36 00:30:34 45.21 % 9.57 %" at bounding box center [313, 374] width 554 height 25
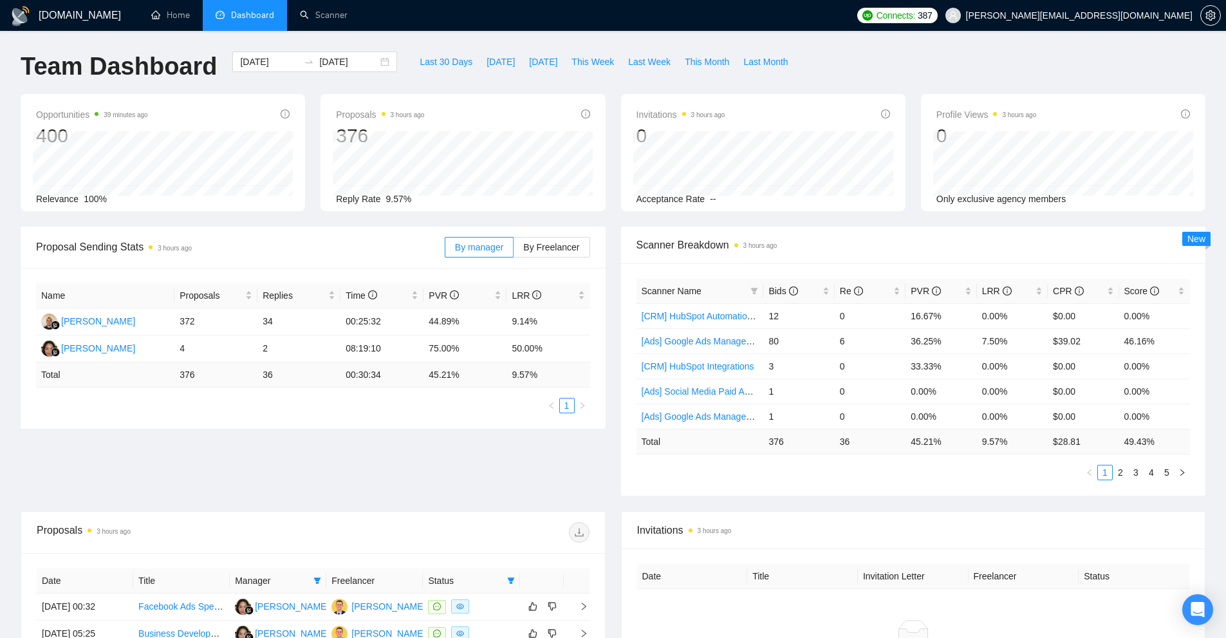
click at [397, 396] on div "Name Proposals Replies Time PVR LRR [PERSON_NAME] 372 34 00:25:32 44.89% 9.14% …" at bounding box center [313, 348] width 554 height 130
drag, startPoint x: 457, startPoint y: 380, endPoint x: 583, endPoint y: 378, distance: 125.5
click at [583, 378] on tr "Total 376 36 00:30:34 45.21 % 9.57 %" at bounding box center [313, 374] width 554 height 25
drag, startPoint x: 565, startPoint y: 350, endPoint x: 383, endPoint y: 347, distance: 182.2
click at [383, 347] on tr "[PERSON_NAME] 4 2 08:19:10 75.00% 50.00%" at bounding box center [313, 348] width 554 height 27
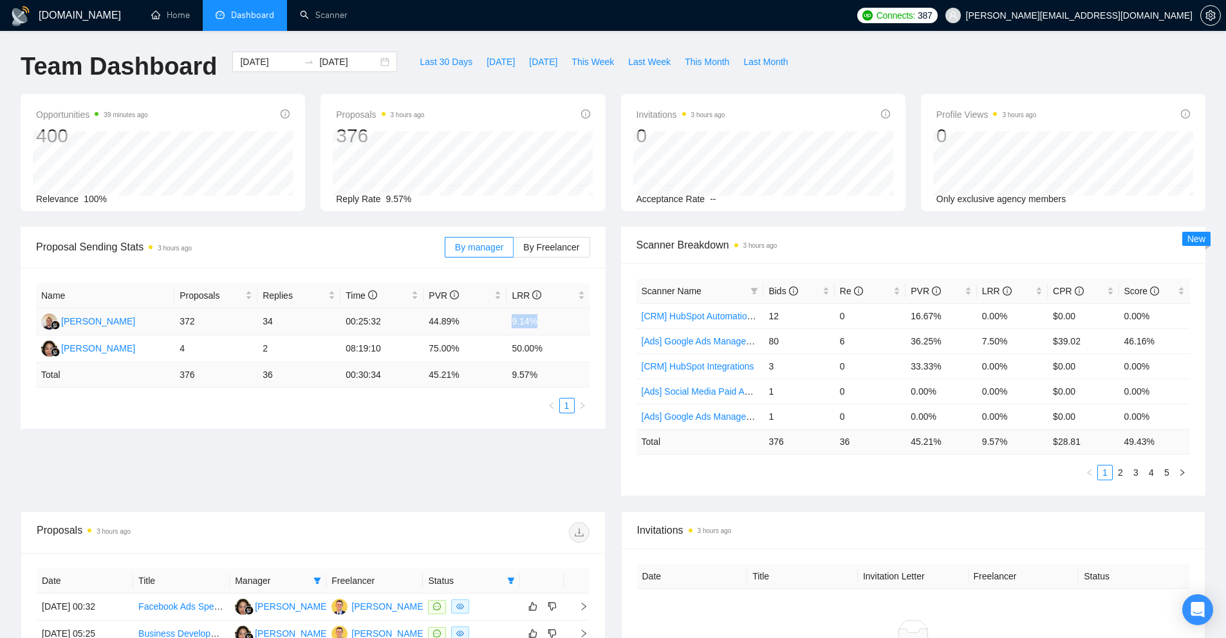
drag, startPoint x: 509, startPoint y: 320, endPoint x: 555, endPoint y: 331, distance: 47.1
click at [555, 330] on tr "[PERSON_NAME] 372 34 00:25:32 44.89% 9.14%" at bounding box center [313, 321] width 554 height 27
drag, startPoint x: 550, startPoint y: 345, endPoint x: 435, endPoint y: 353, distance: 115.5
click at [476, 352] on tr "[PERSON_NAME] 4 2 08:19:10 75.00% 50.00%" at bounding box center [313, 348] width 554 height 27
drag, startPoint x: 407, startPoint y: 351, endPoint x: 567, endPoint y: 353, distance: 160.3
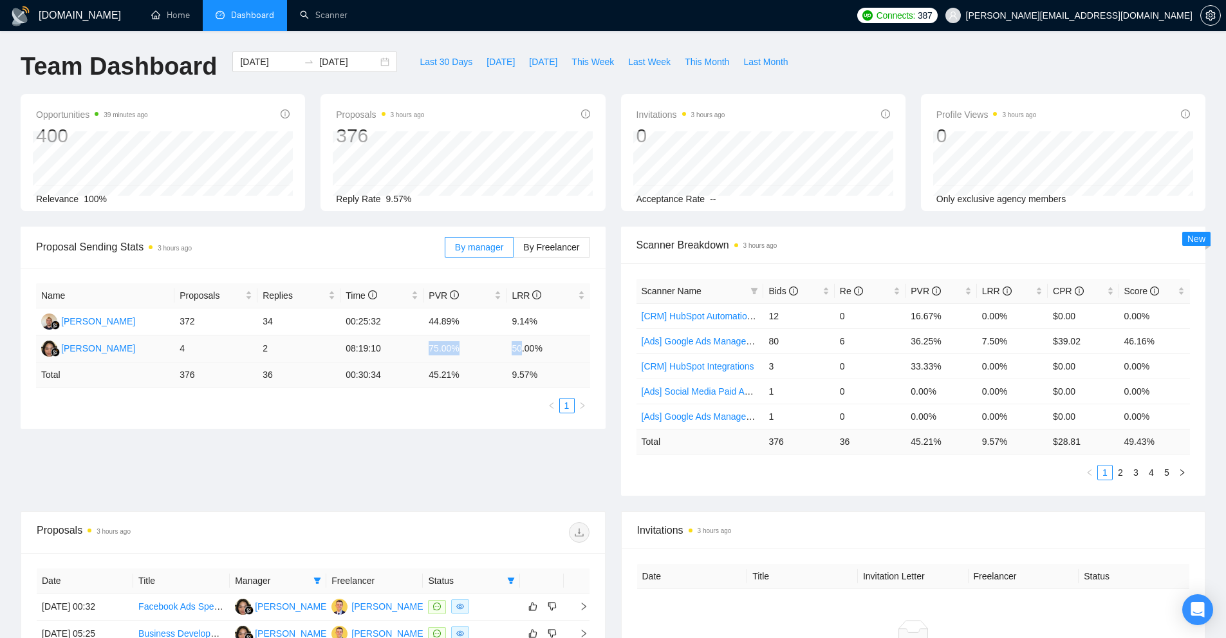
click at [532, 351] on tr "[PERSON_NAME] 4 2 08:19:10 75.00% 50.00%" at bounding box center [313, 348] width 554 height 27
click at [559, 353] on td "50.00%" at bounding box center [548, 348] width 83 height 27
drag, startPoint x: 570, startPoint y: 350, endPoint x: 354, endPoint y: 351, distance: 215.6
click at [355, 351] on tr "[PERSON_NAME] 4 2 08:19:10 75.00% 50.00%" at bounding box center [313, 348] width 554 height 27
